Goal: Navigation & Orientation: Find specific page/section

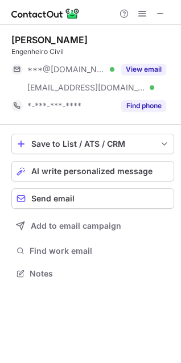
scroll to position [266, 181]
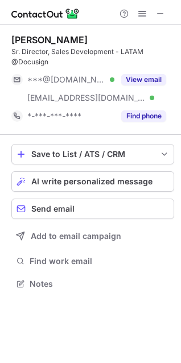
scroll to position [276, 181]
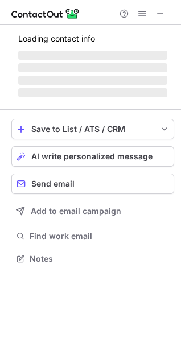
scroll to position [5, 5]
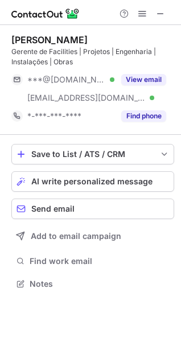
scroll to position [276, 181]
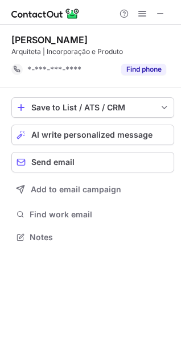
scroll to position [229, 181]
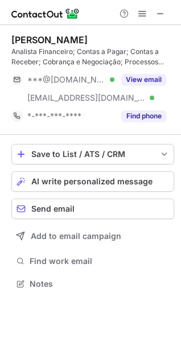
scroll to position [276, 181]
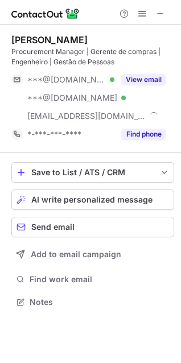
scroll to position [294, 181]
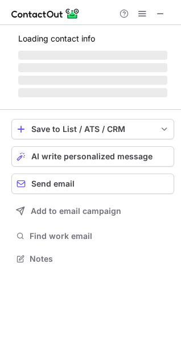
scroll to position [257, 181]
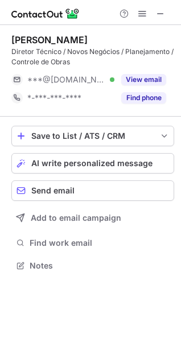
scroll to position [257, 181]
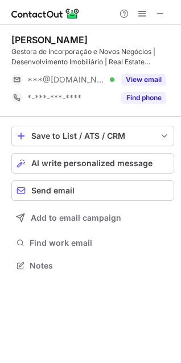
scroll to position [257, 181]
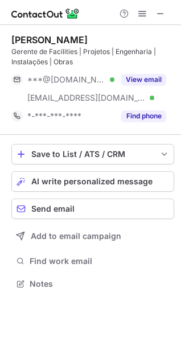
scroll to position [276, 181]
